Goal: Check status: Check status

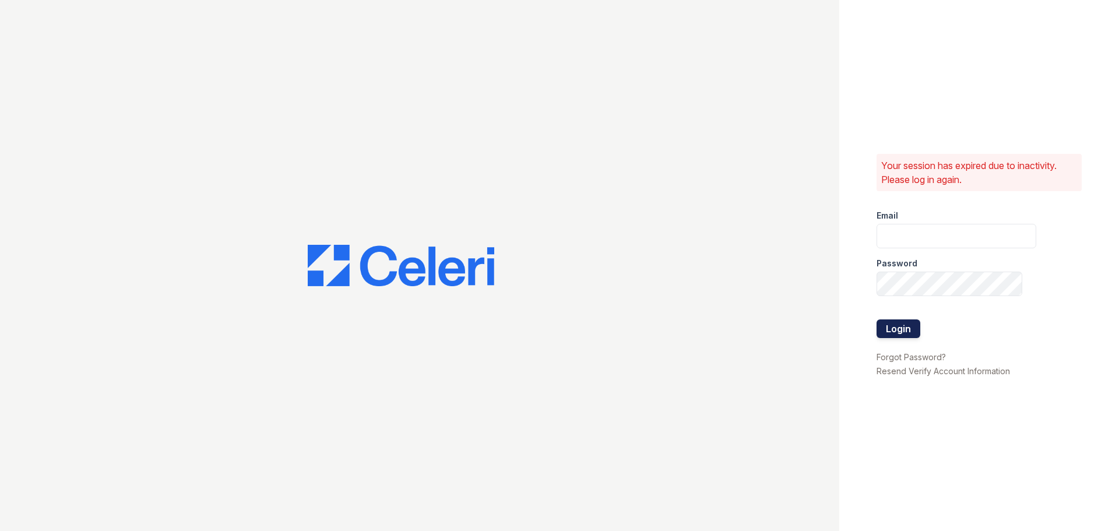
type input "teagen.pm@cafmanagement.com"
click at [899, 331] on button "Login" at bounding box center [898, 328] width 44 height 19
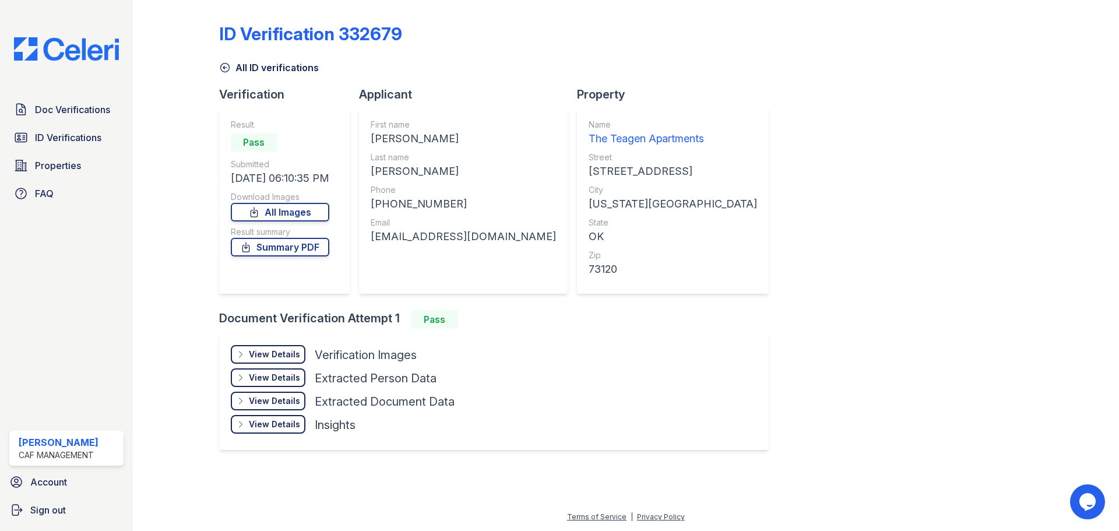
drag, startPoint x: 1000, startPoint y: 202, endPoint x: 661, endPoint y: 46, distance: 373.0
click at [999, 202] on div "ID Verification 332679 All ID verifications Verification Result Pass Submitted …" at bounding box center [625, 235] width 813 height 461
